Goal: Information Seeking & Learning: Learn about a topic

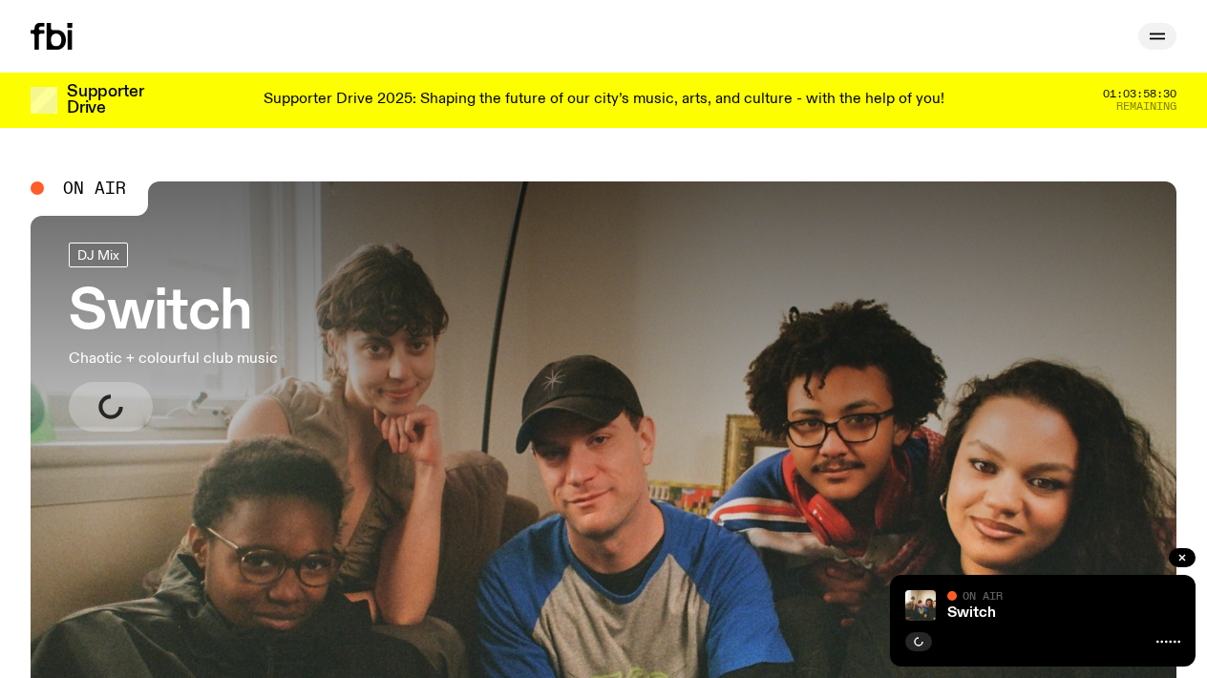
click at [1158, 34] on icon "button" at bounding box center [1157, 34] width 15 height 0
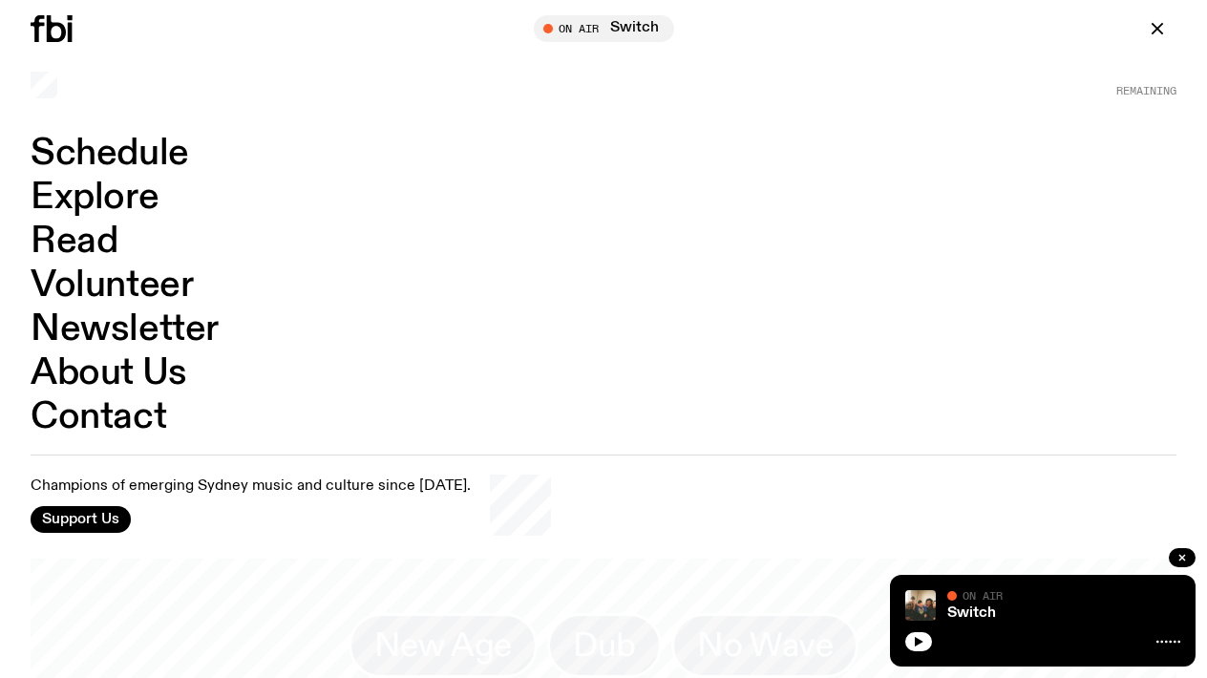
scroll to position [1195, 0]
click at [1155, 23] on icon "button" at bounding box center [1157, 28] width 23 height 23
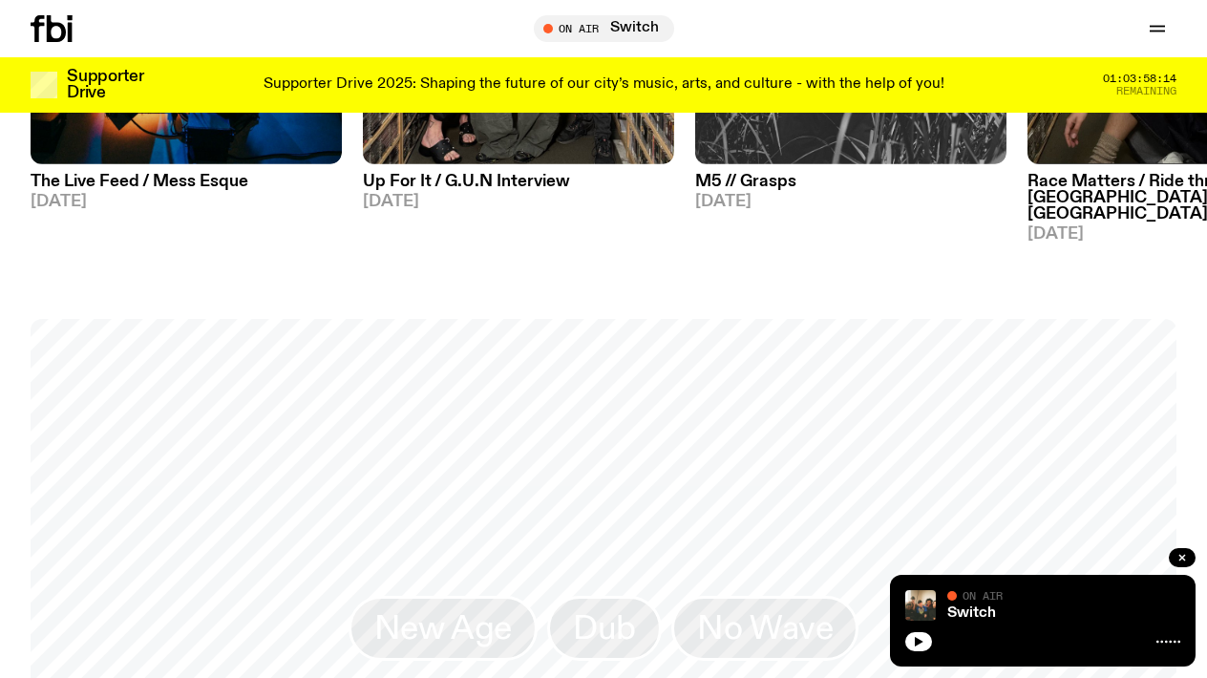
click at [666, 81] on p "Supporter Drive 2025: Shaping the future of our city’s music, arts, and culture…" at bounding box center [604, 84] width 681 height 17
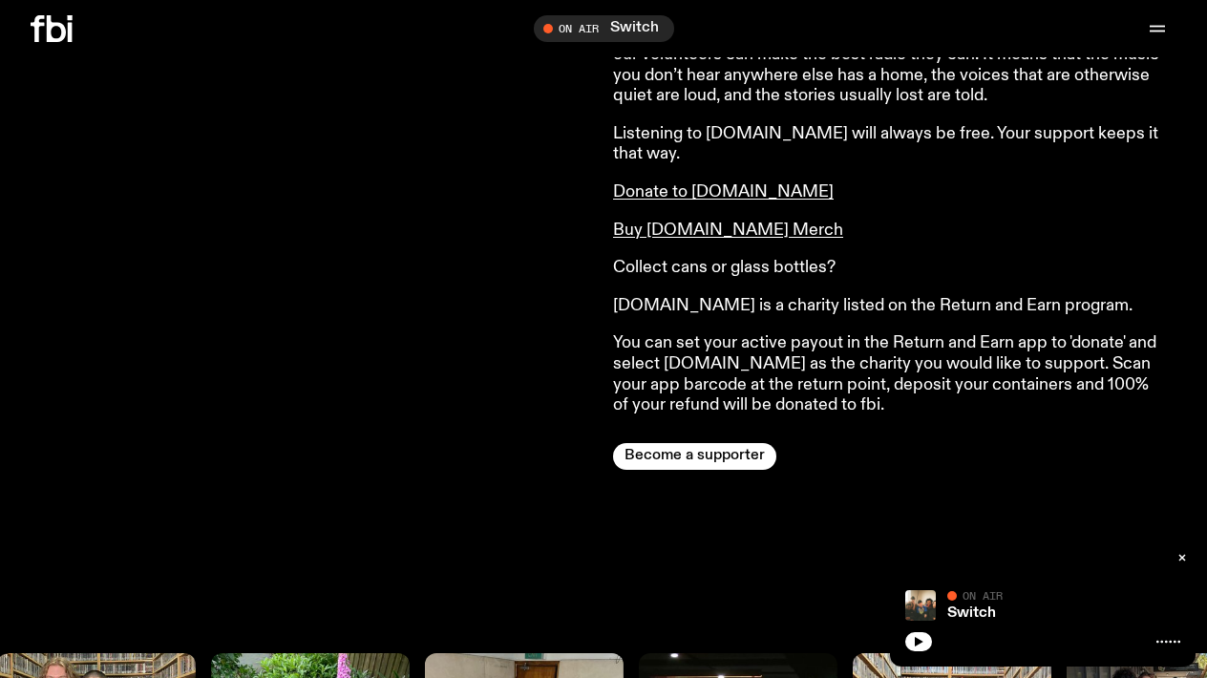
scroll to position [1598, 0]
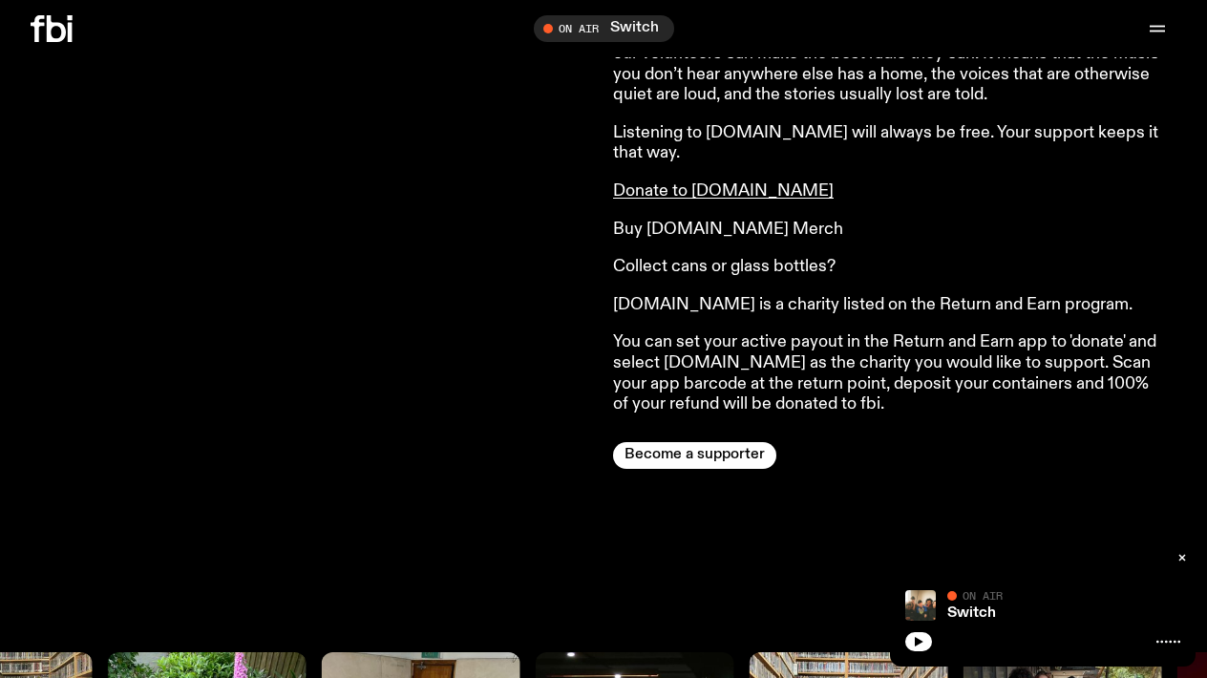
click at [626, 221] on link "Buy [DOMAIN_NAME] Merch" at bounding box center [728, 229] width 230 height 17
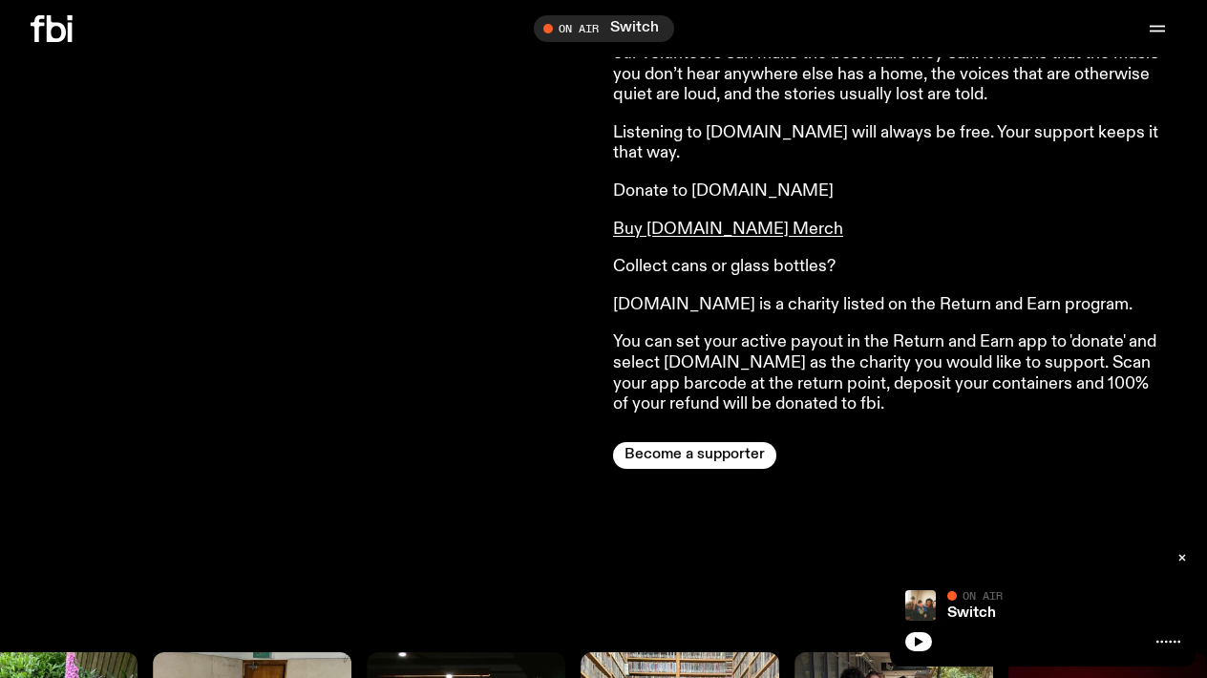
click at [625, 182] on link "Donate to [DOMAIN_NAME]" at bounding box center [723, 190] width 221 height 17
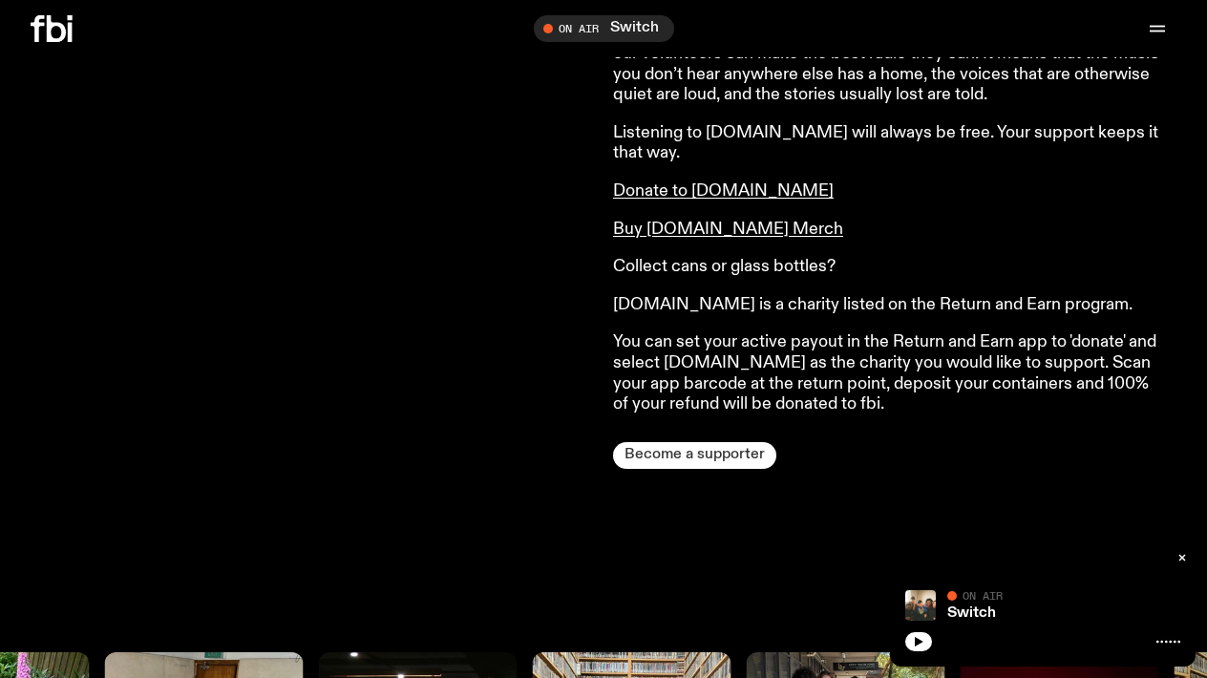
click at [659, 442] on button "Become a supporter" at bounding box center [694, 455] width 163 height 27
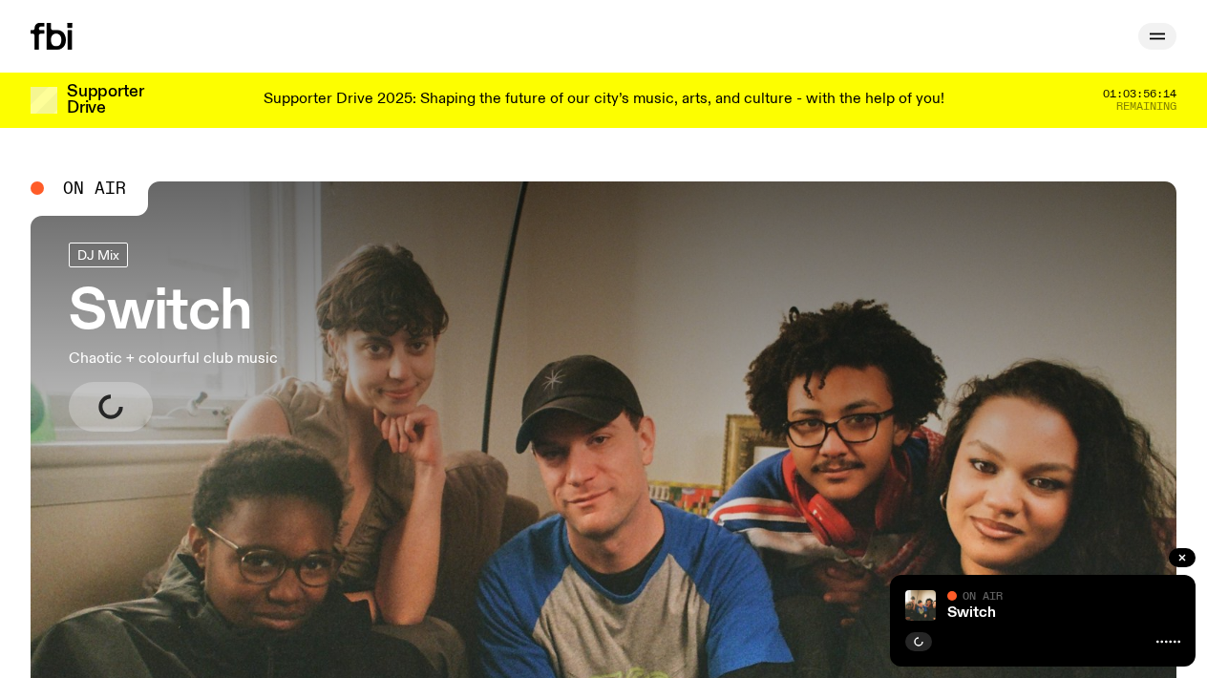
click at [1154, 29] on icon "button" at bounding box center [1157, 36] width 23 height 23
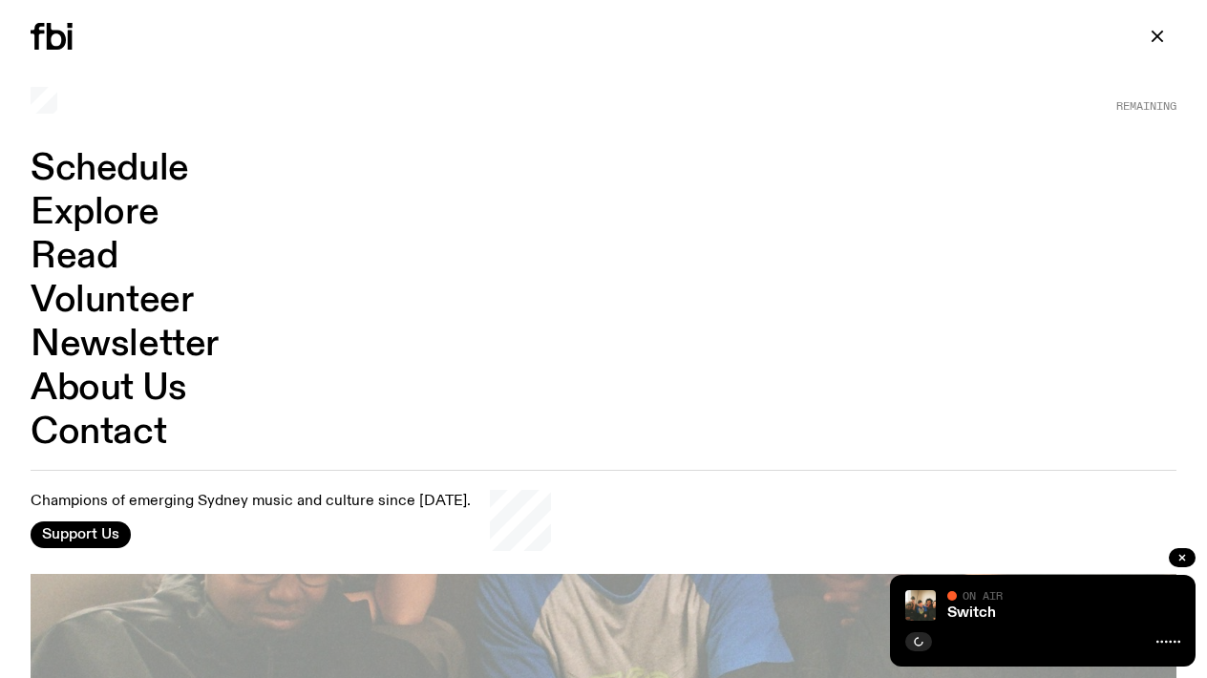
click at [173, 307] on link "Volunteer" at bounding box center [112, 301] width 162 height 36
